Goal: Transaction & Acquisition: Purchase product/service

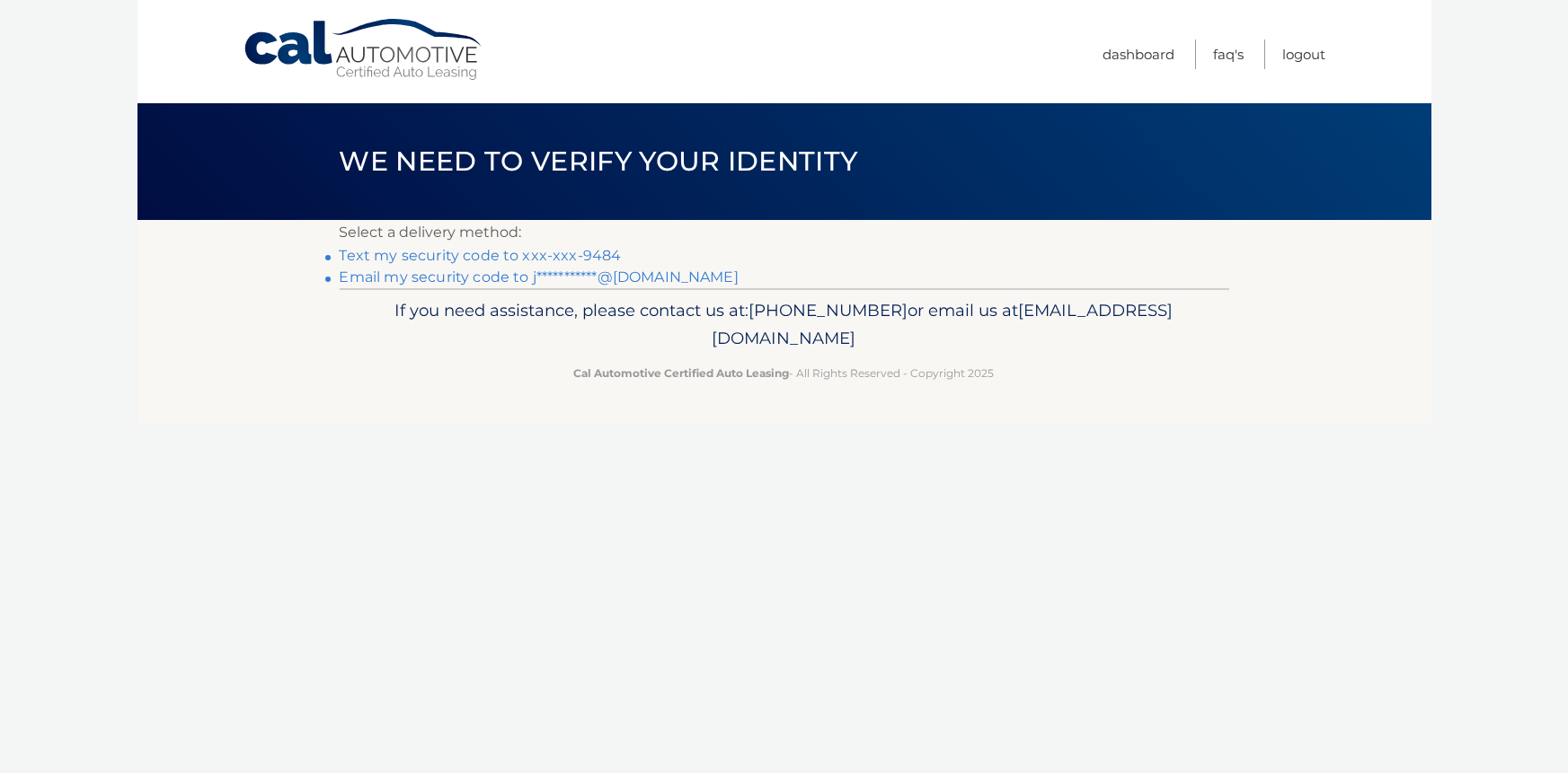
click at [542, 251] on link "Text my security code to xxx-xxx-9484" at bounding box center [480, 255] width 282 height 17
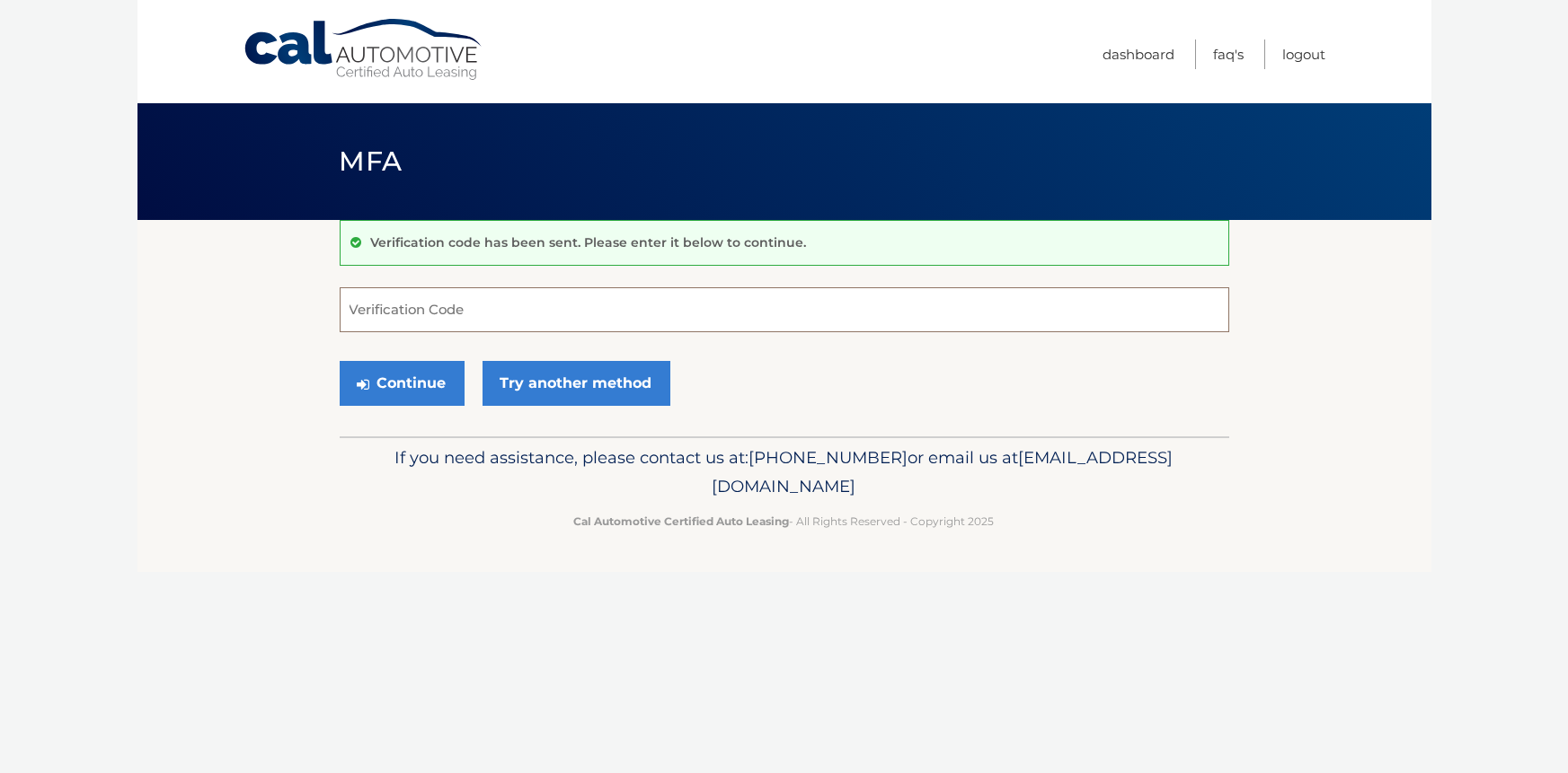
click at [527, 322] on input "Verification Code" at bounding box center [784, 310] width 889 height 45
type input "328431"
click at [421, 383] on button "Continue" at bounding box center [401, 384] width 125 height 45
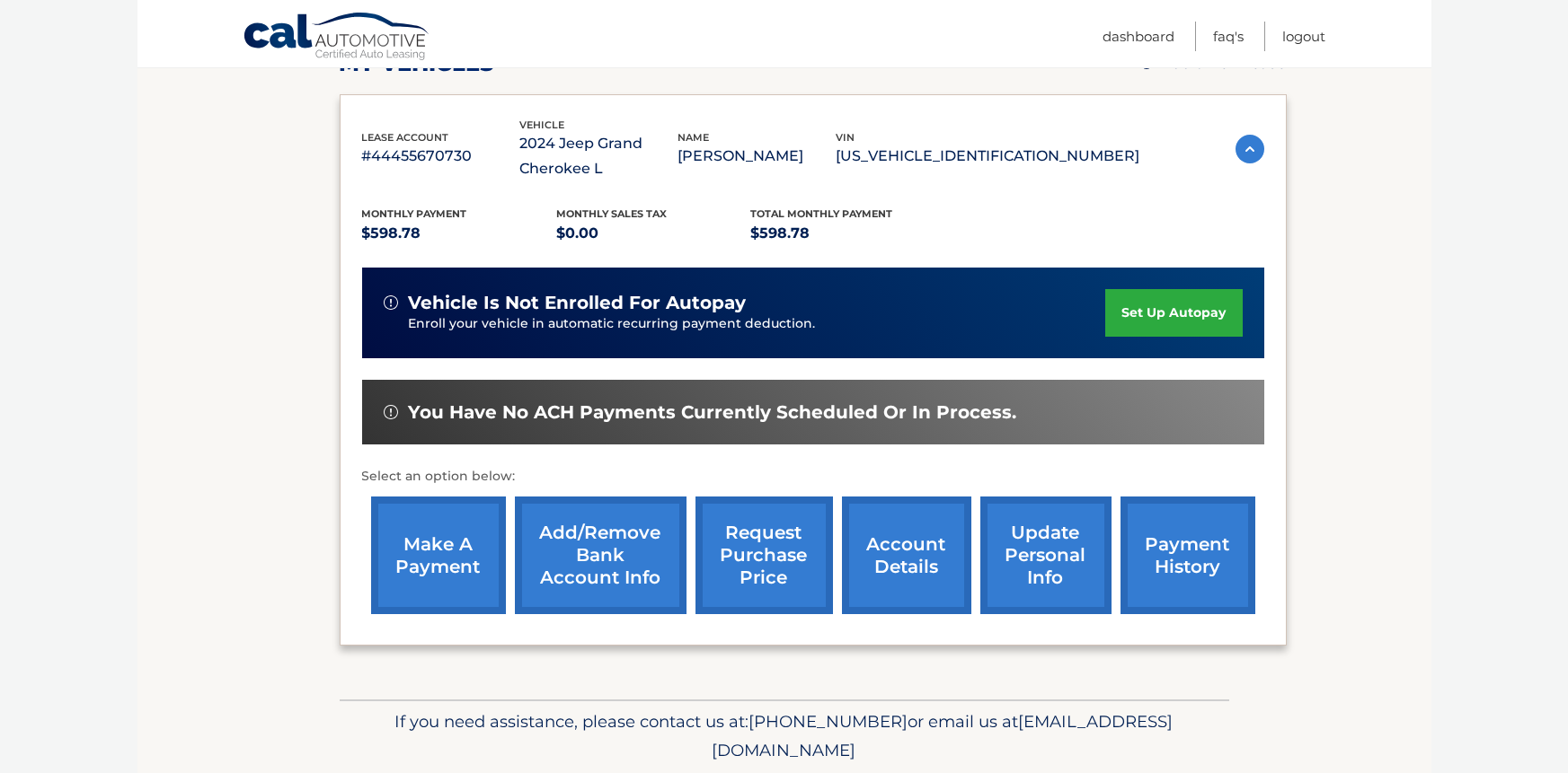
scroll to position [280, 0]
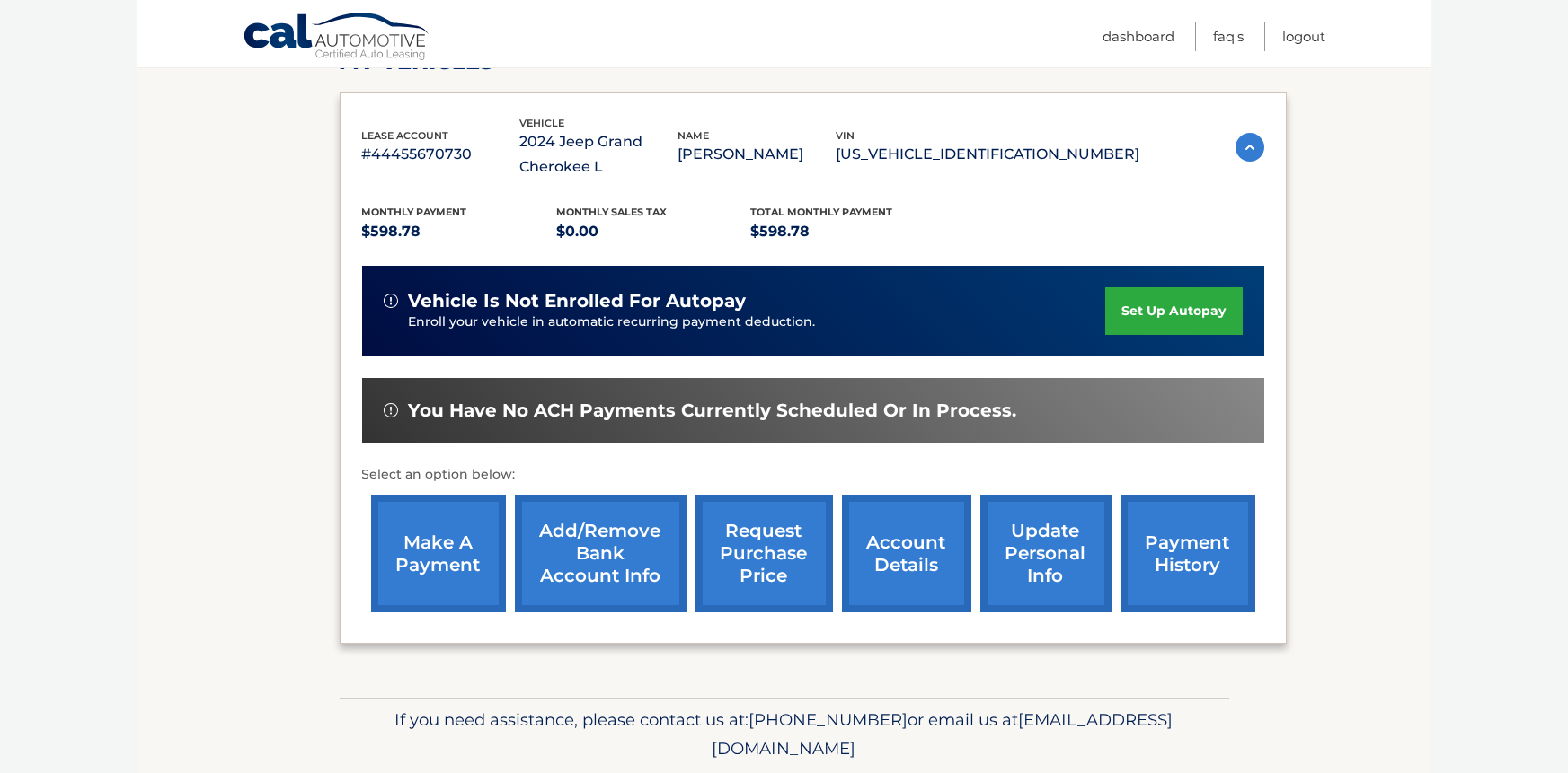
click at [412, 582] on link "make a payment" at bounding box center [438, 553] width 134 height 118
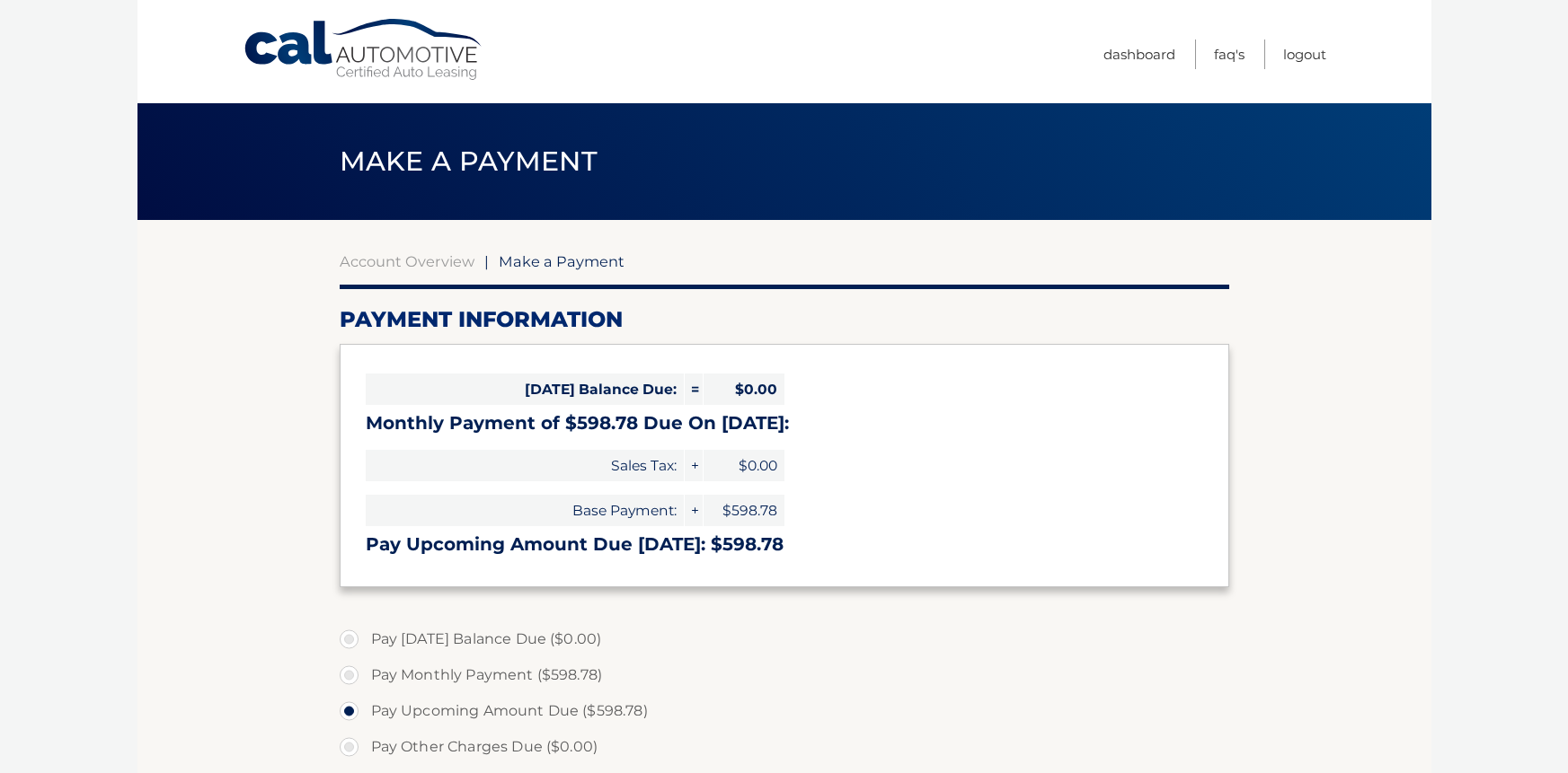
select select "N2E4ZWMyNjctMzU1MS00NDAyLWJhOTAtNjg3ZGQwOTExZGNk"
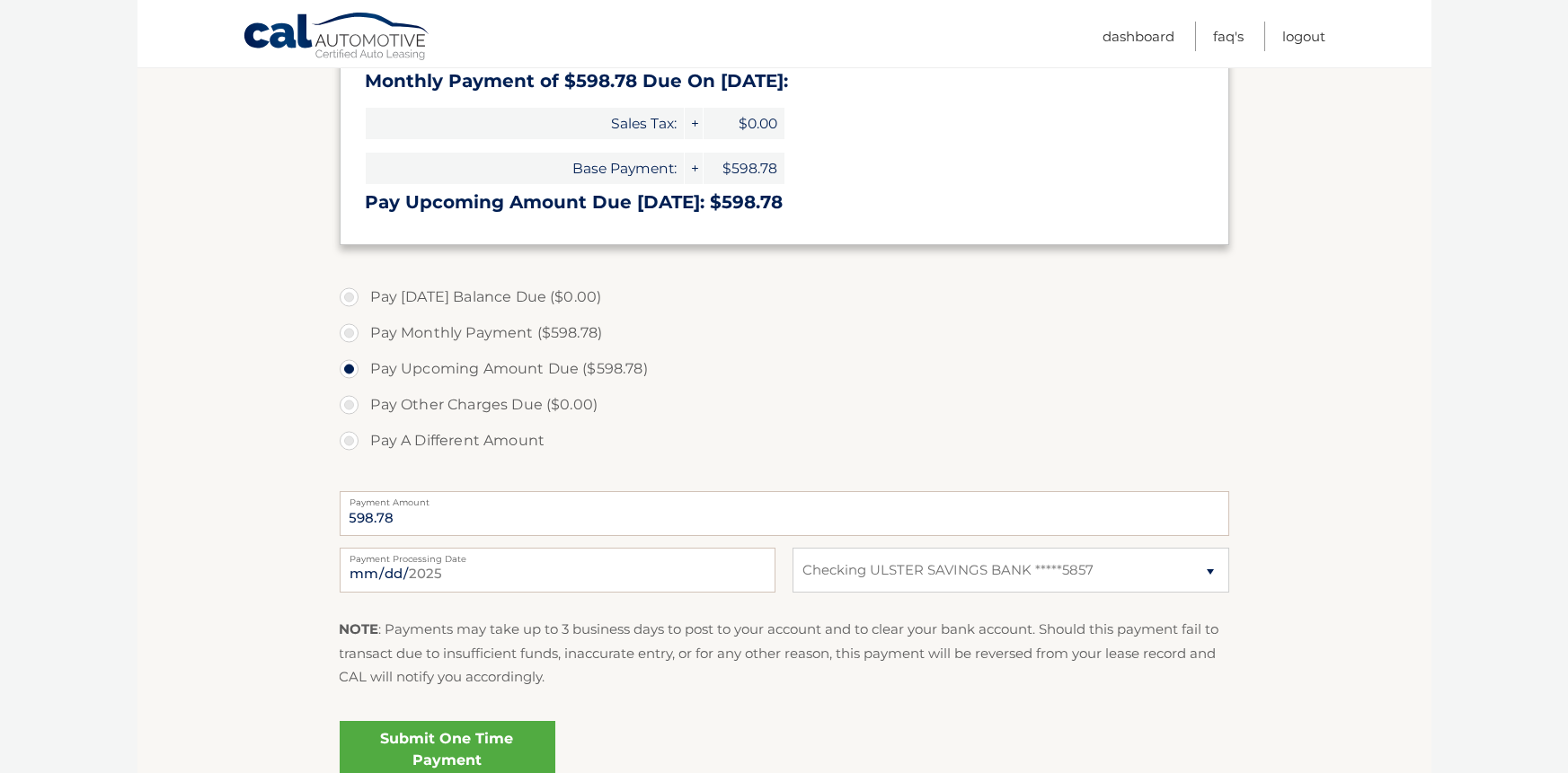
scroll to position [348, 0]
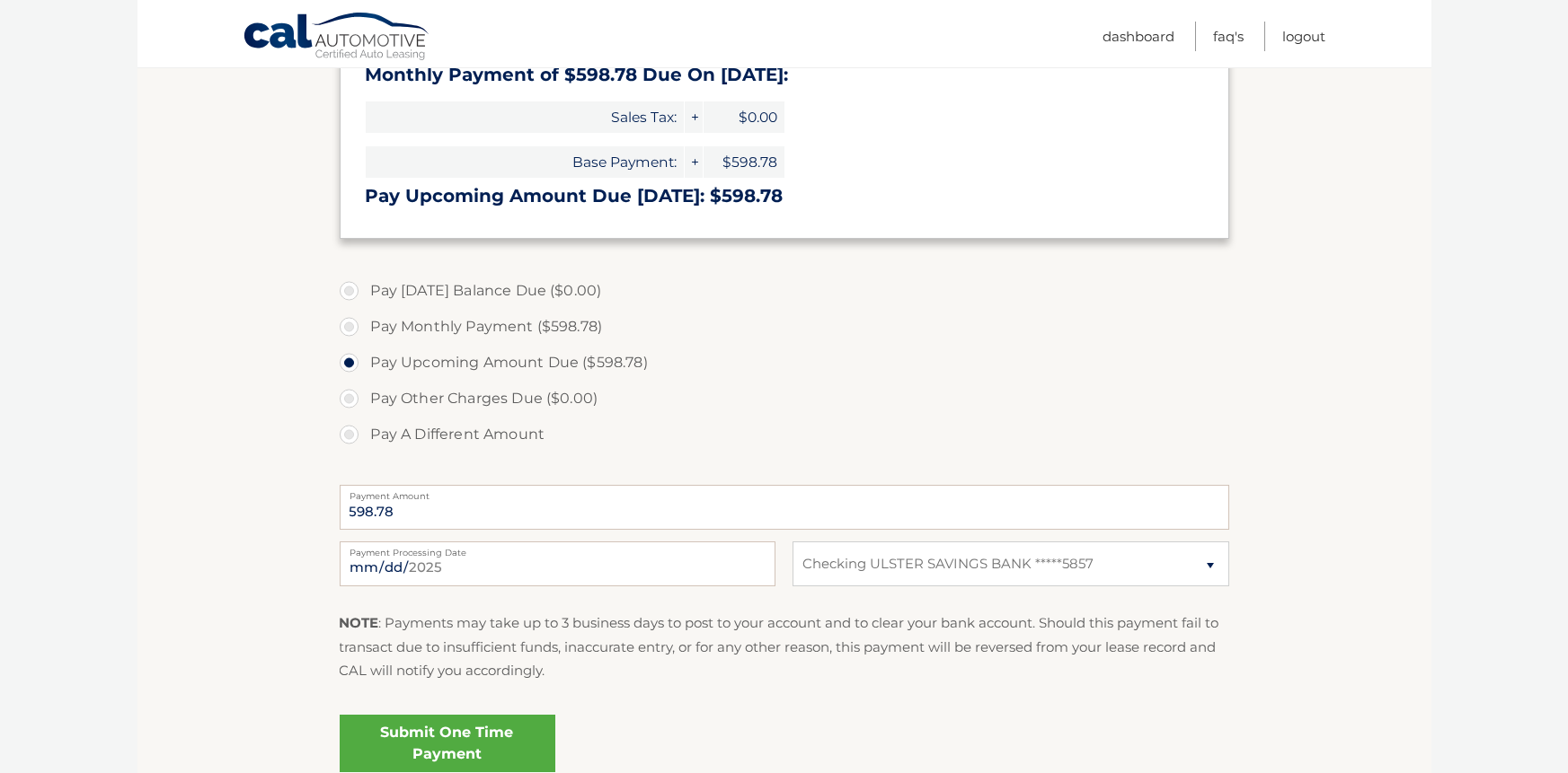
click at [404, 743] on link "Submit One Time Payment" at bounding box center [447, 744] width 216 height 58
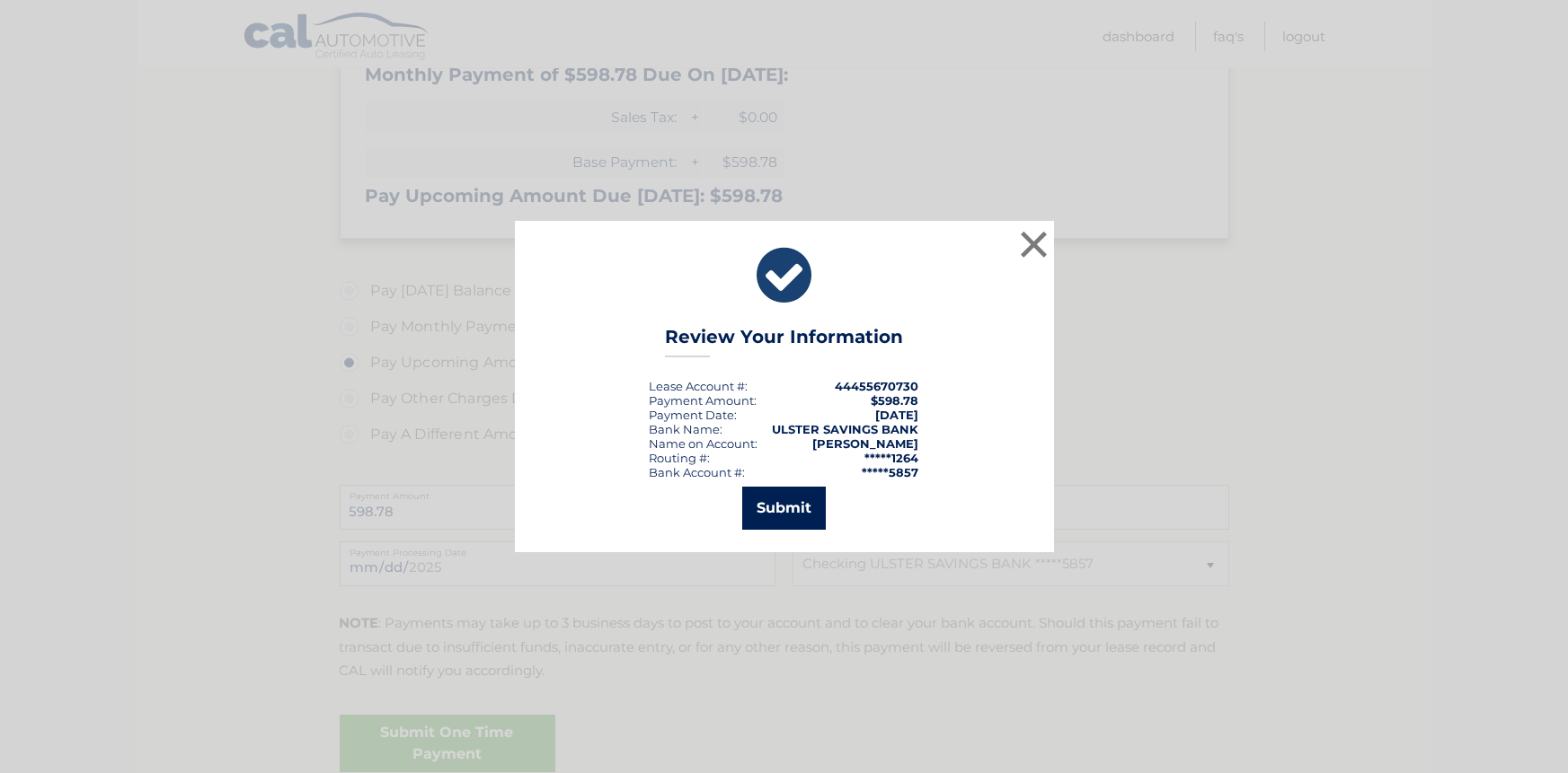
click at [794, 514] on button "Submit" at bounding box center [783, 508] width 83 height 43
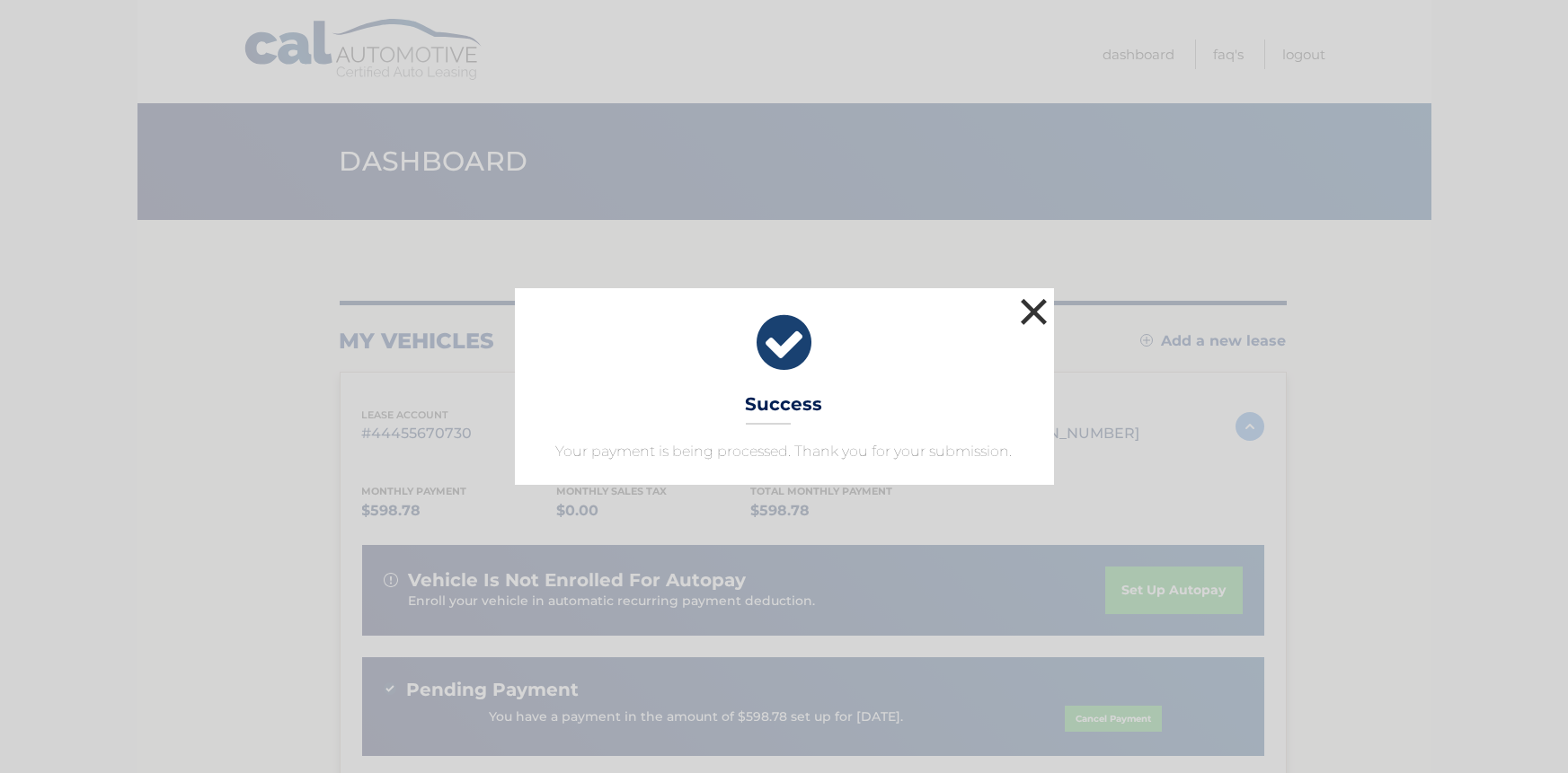
click at [1040, 312] on button "×" at bounding box center [1034, 311] width 36 height 36
